Goal: Browse casually

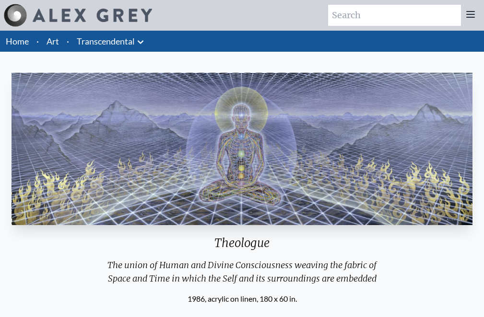
click at [15, 41] on link "Home" at bounding box center [17, 41] width 23 height 11
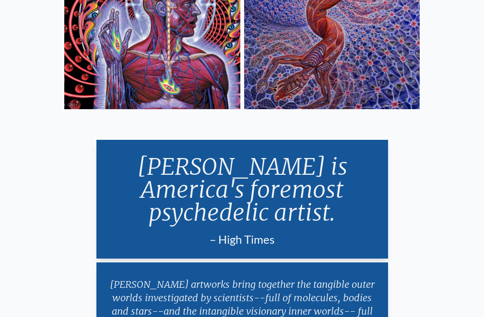
scroll to position [2005, 0]
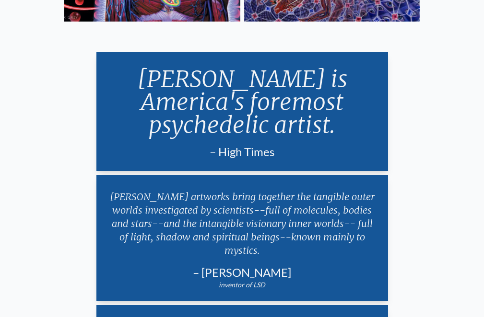
scroll to position [2129, 0]
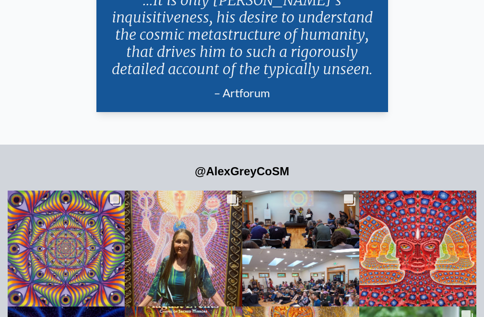
scroll to position [2431, 0]
